Goal: Find specific page/section: Find specific page/section

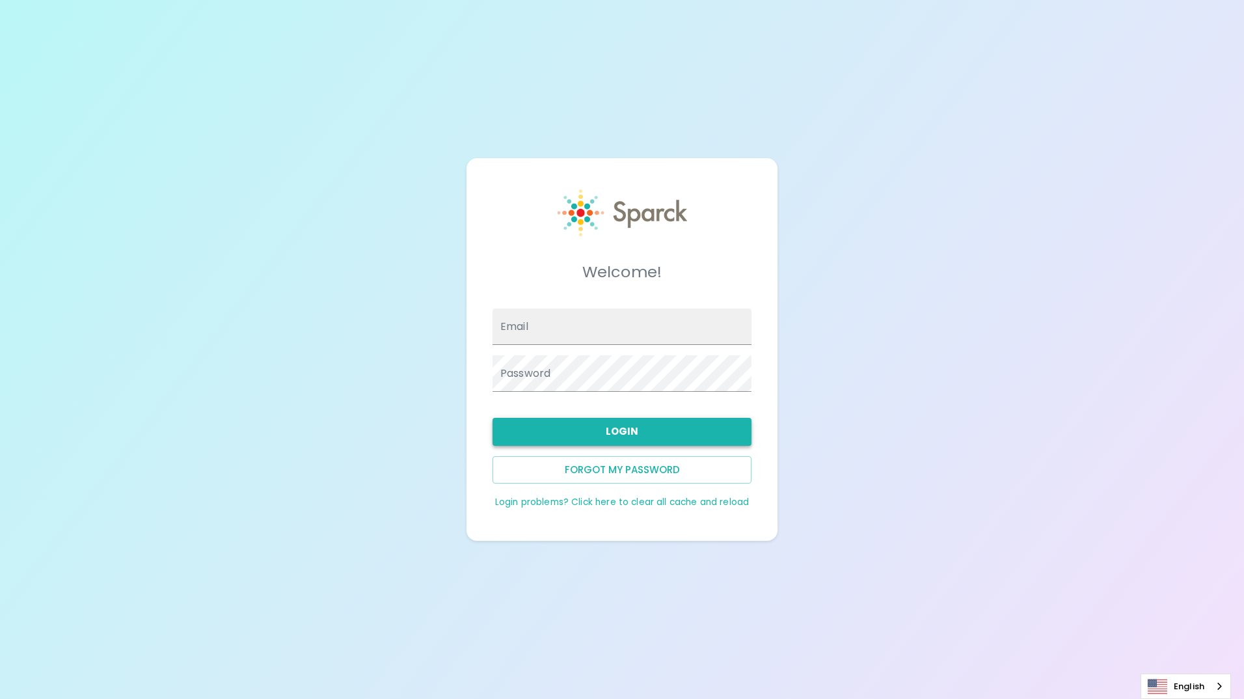
type input "[EMAIL_ADDRESS][DOMAIN_NAME]"
click at [605, 422] on button "Login" at bounding box center [622, 431] width 259 height 27
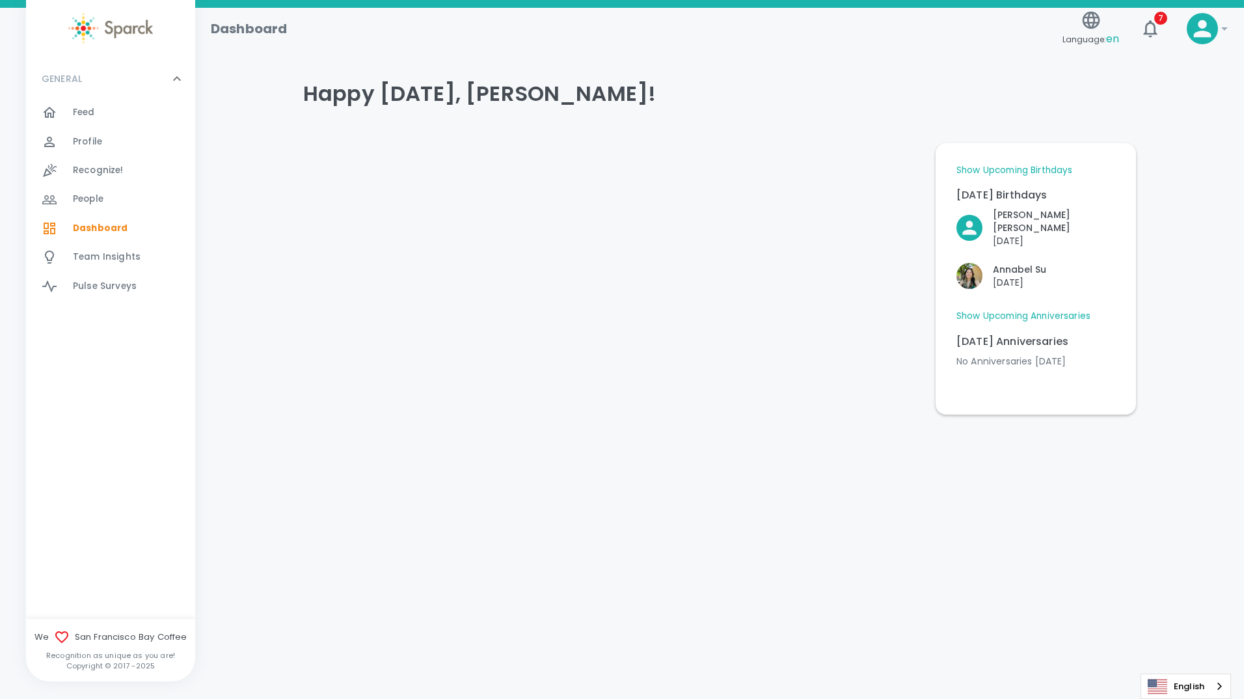
click at [825, 383] on div at bounding box center [609, 274] width 632 height 282
click at [1016, 323] on link "Show Upcoming Anniversaries" at bounding box center [1024, 316] width 134 height 13
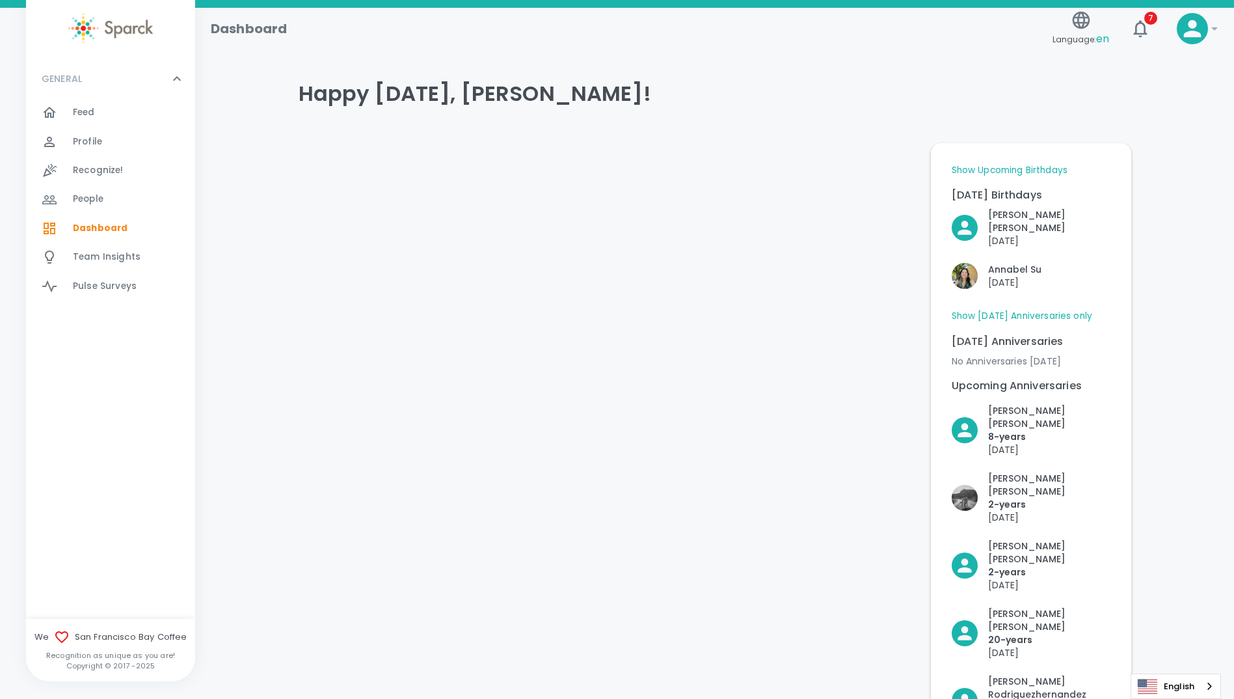
click at [1003, 170] on link "Show Upcoming Birthdays" at bounding box center [1010, 170] width 116 height 13
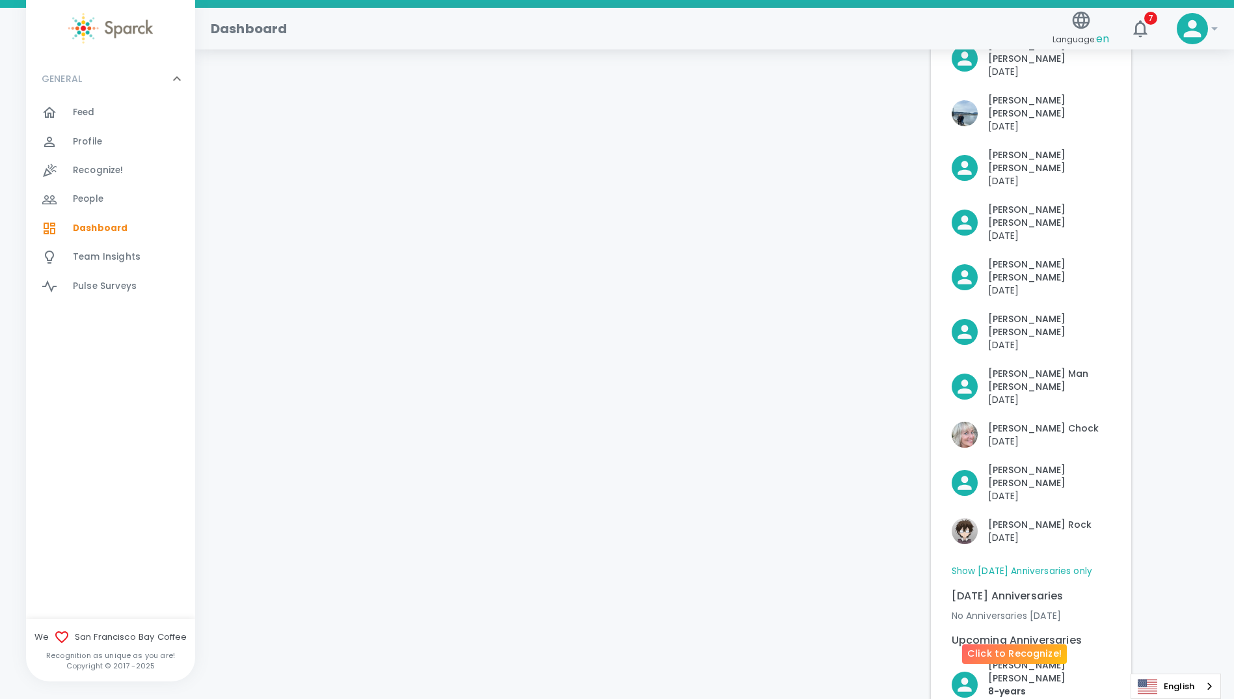
scroll to position [390, 0]
click at [93, 113] on span "Feed" at bounding box center [84, 112] width 22 height 13
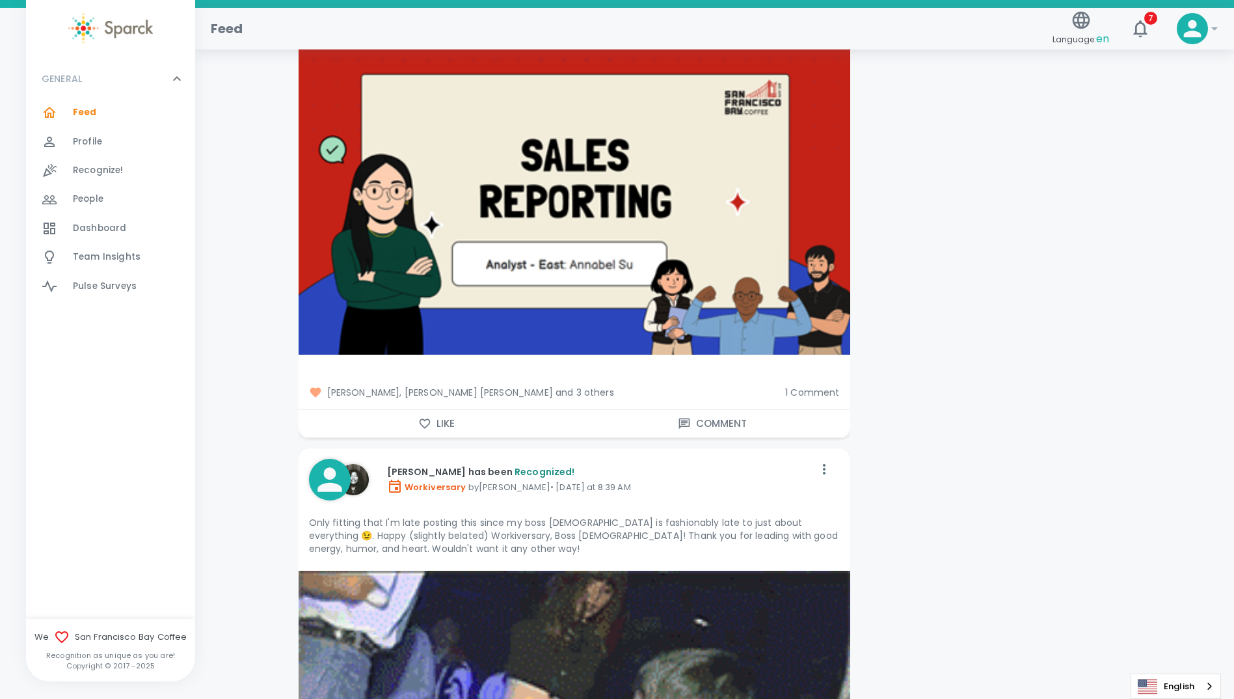
scroll to position [2538, 0]
